Goal: Find contact information: Find contact information

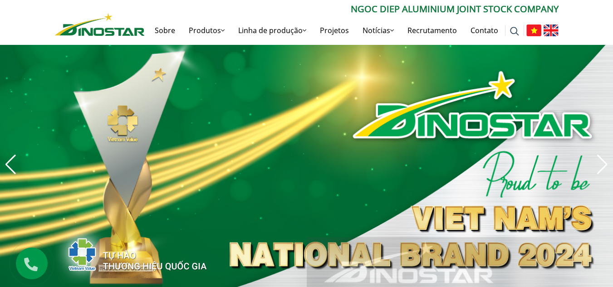
click at [31, 264] on icon at bounding box center [30, 262] width 23 height 19
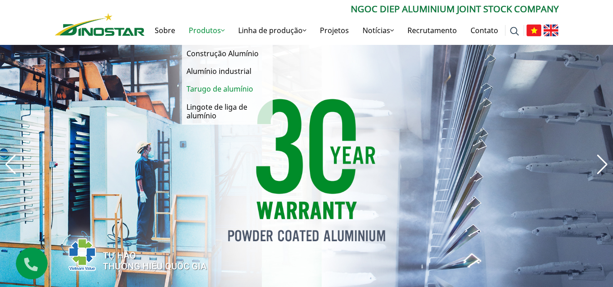
click at [243, 88] on font "Tarugo de alumínio" at bounding box center [219, 89] width 67 height 10
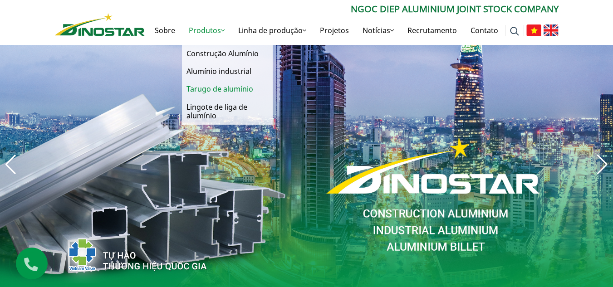
click at [238, 88] on font "Tarugo de alumínio" at bounding box center [219, 89] width 67 height 10
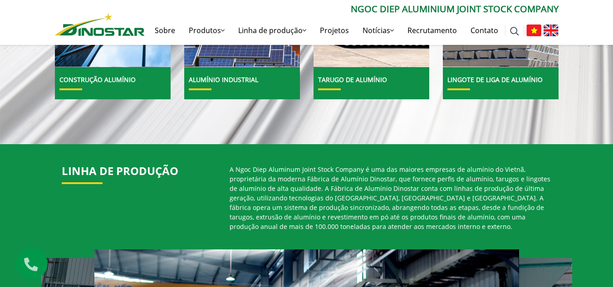
scroll to position [447, 0]
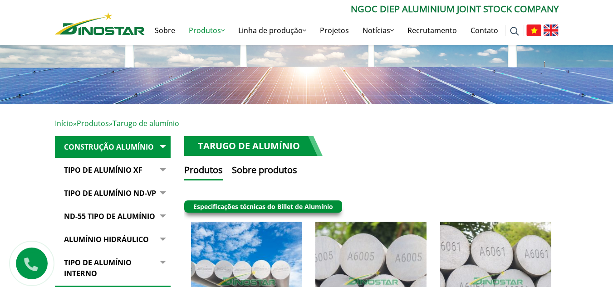
scroll to position [109, 0]
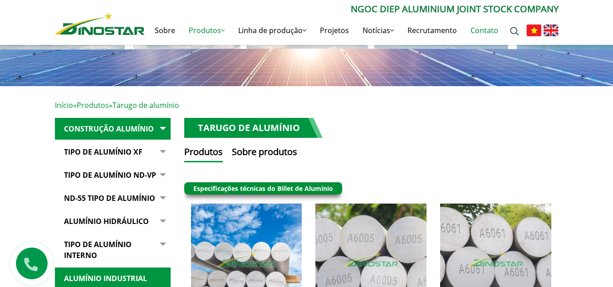
click at [482, 28] on font "Contato" at bounding box center [484, 30] width 28 height 10
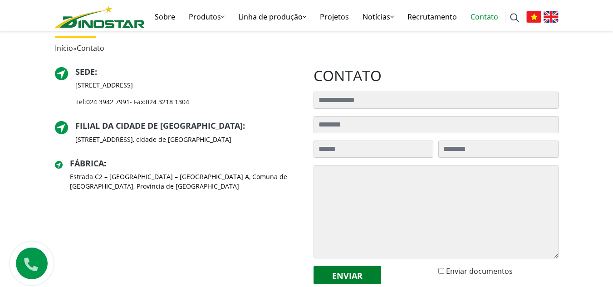
scroll to position [196, 0]
